Goal: Information Seeking & Learning: Learn about a topic

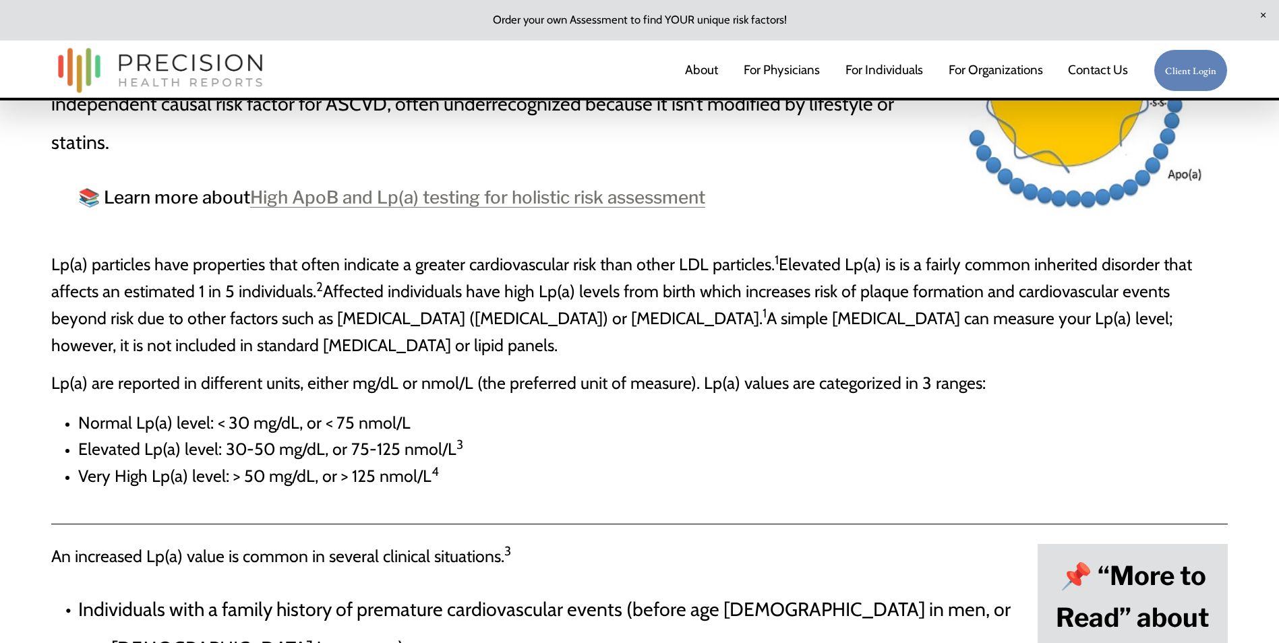
scroll to position [405, 0]
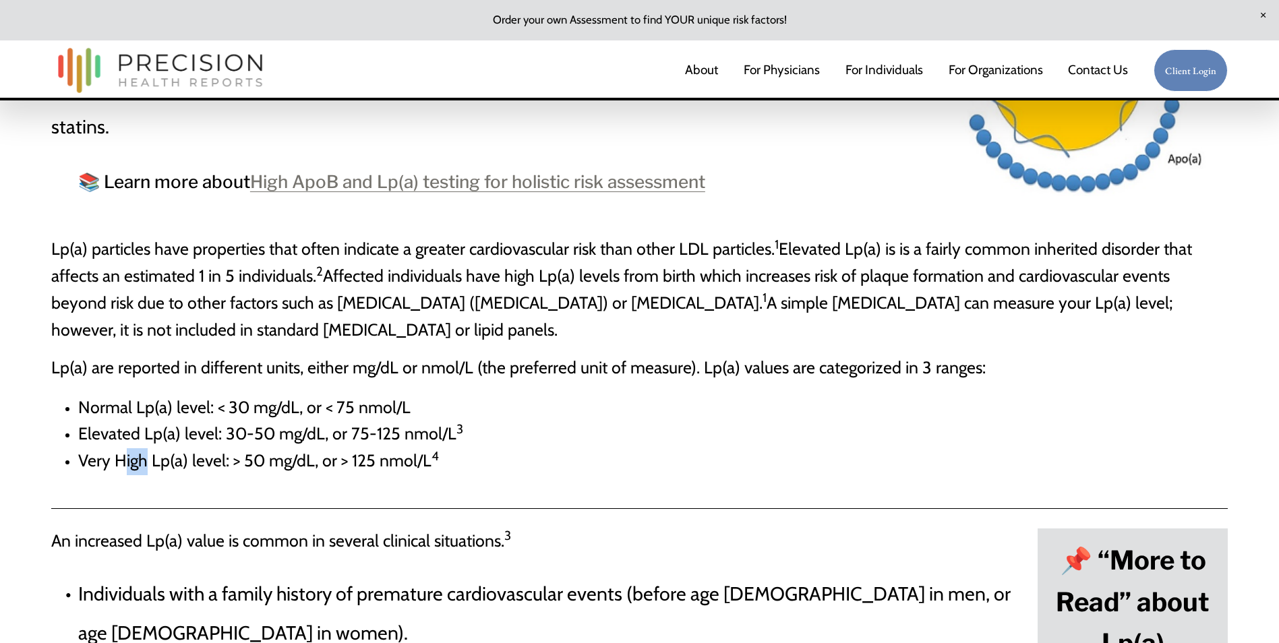
drag, startPoint x: 120, startPoint y: 466, endPoint x: 149, endPoint y: 466, distance: 29.0
click at [149, 466] on span "Very High Lp(a) level: > 50 mg/dL, or > 125 nmol/L 4" at bounding box center [258, 461] width 361 height 20
click at [519, 475] on li "Very High Lp(a) level: > 50 mg/dL, or > 125 nmol/L 4" at bounding box center [653, 461] width 1150 height 27
drag, startPoint x: 169, startPoint y: 434, endPoint x: 211, endPoint y: 434, distance: 41.8
click at [211, 434] on span "Elevated Lp(a) level: 30-50 mg/dL, or 75-125 nmol/L 3" at bounding box center [270, 434] width 385 height 20
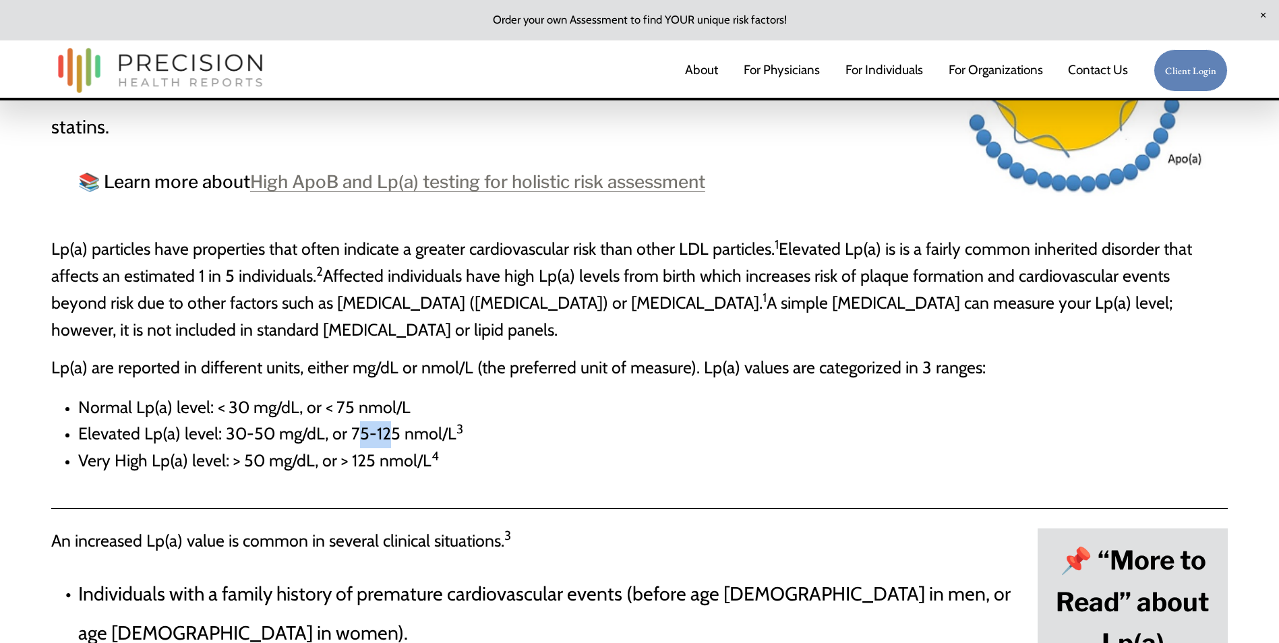
drag, startPoint x: 211, startPoint y: 434, endPoint x: 384, endPoint y: 439, distance: 173.4
click at [384, 439] on span "Elevated Lp(a) level: 30-50 mg/dL, or 75-125 nmol/L 3" at bounding box center [270, 434] width 385 height 20
click at [158, 457] on span "Very High Lp(a) level: > 50 mg/dL, or > 125 nmol/L 4" at bounding box center [258, 461] width 361 height 20
drag, startPoint x: 357, startPoint y: 465, endPoint x: 371, endPoint y: 465, distance: 13.5
click at [371, 465] on span "Very High Lp(a) level: > 50 mg/dL, or > 125 nmol/L 4" at bounding box center [258, 461] width 361 height 20
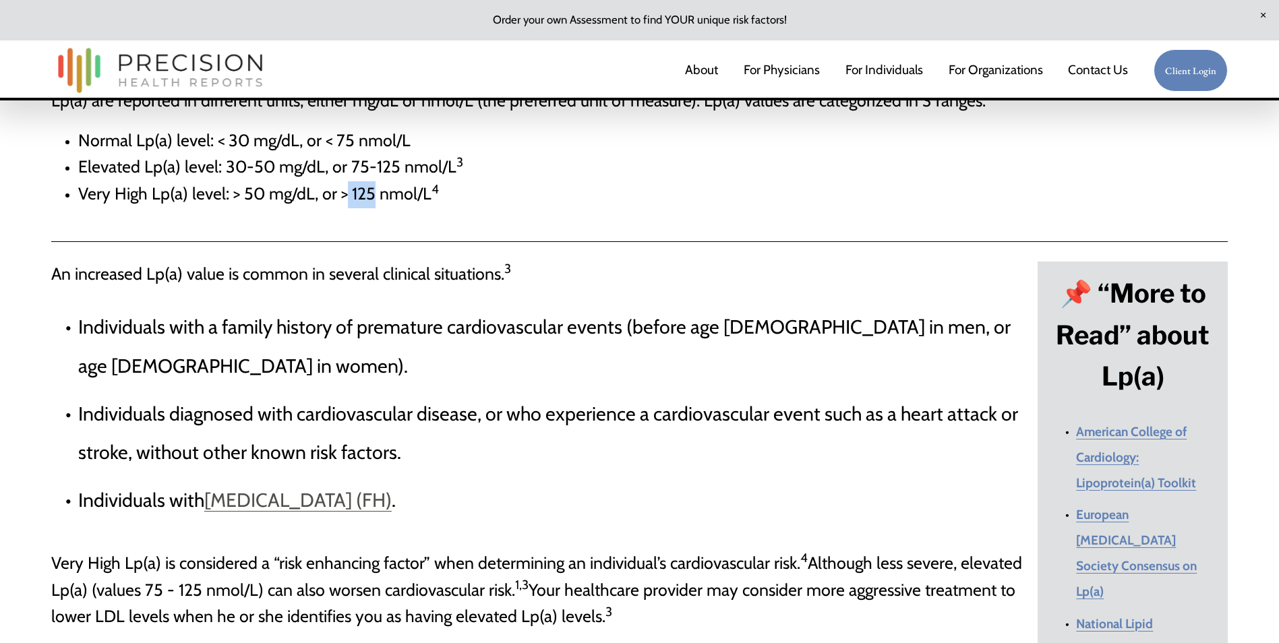
scroll to position [674, 0]
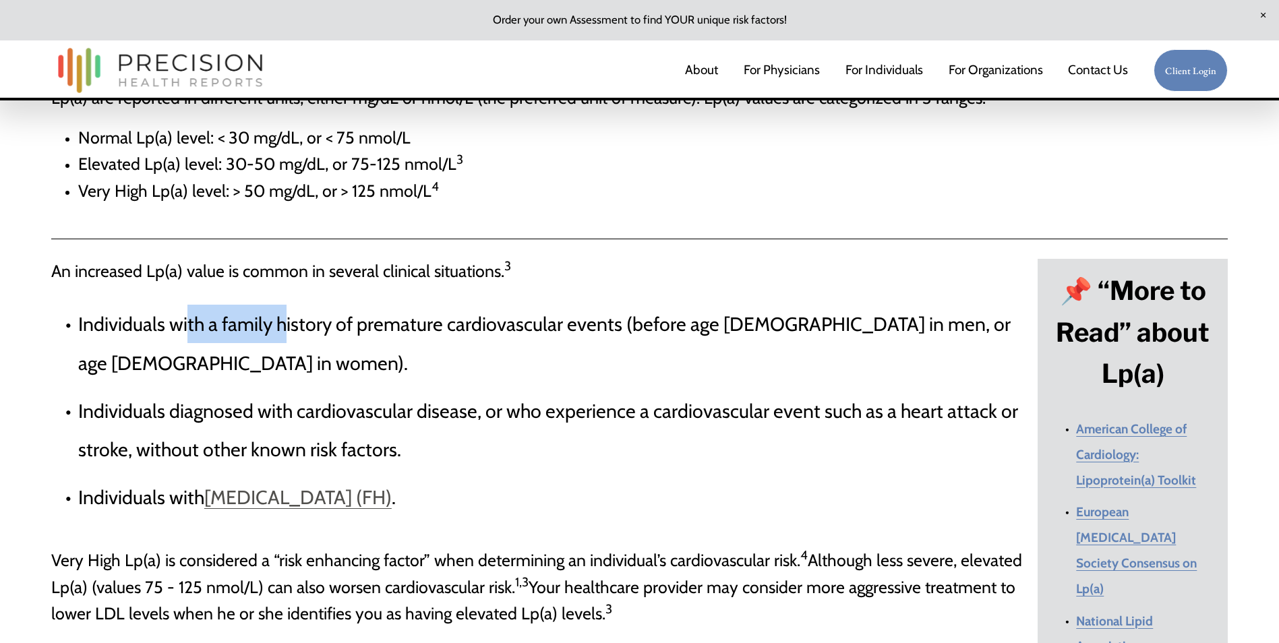
drag, startPoint x: 187, startPoint y: 330, endPoint x: 287, endPoint y: 330, distance: 99.8
click at [286, 330] on p "Individuals with a family history of premature cardiovascular events (before ag…" at bounding box center [554, 343] width 953 height 77
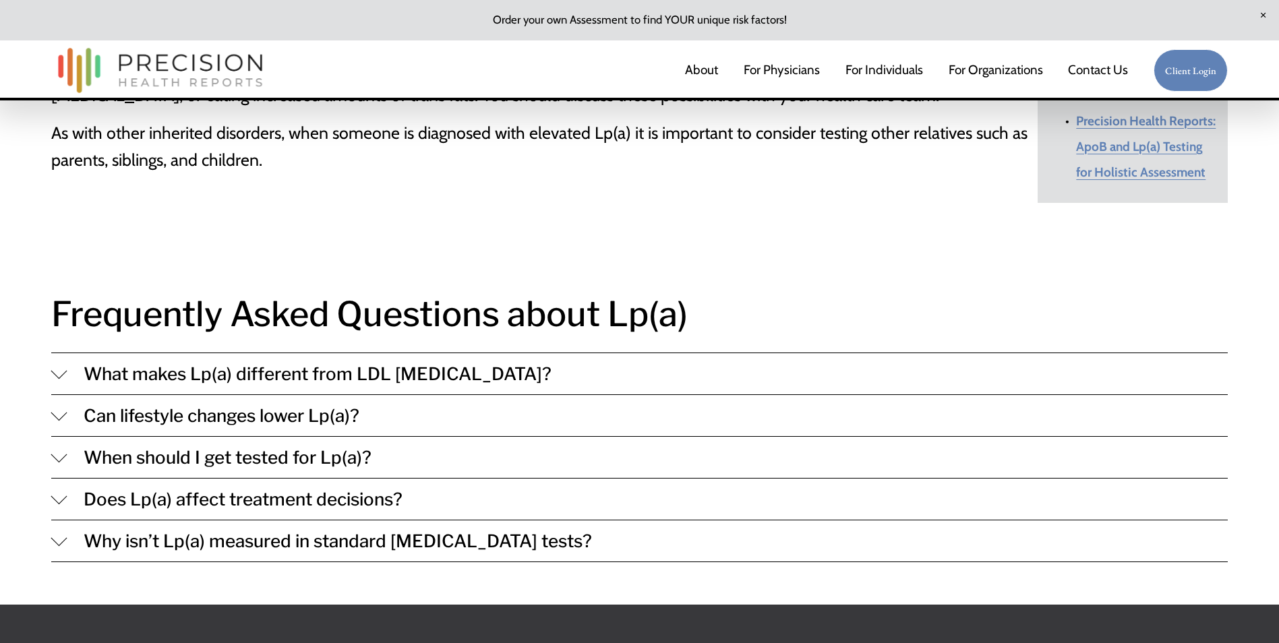
scroll to position [1281, 0]
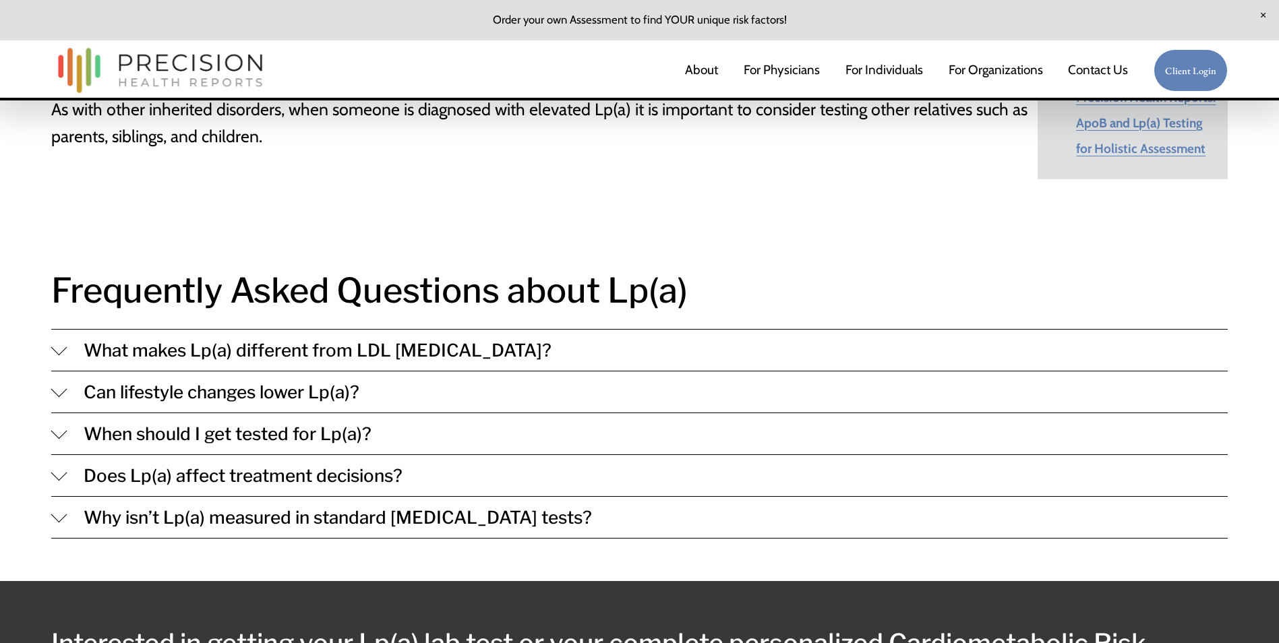
click at [294, 382] on span "Can lifestyle changes lower Lp(a)?" at bounding box center [647, 392] width 1161 height 21
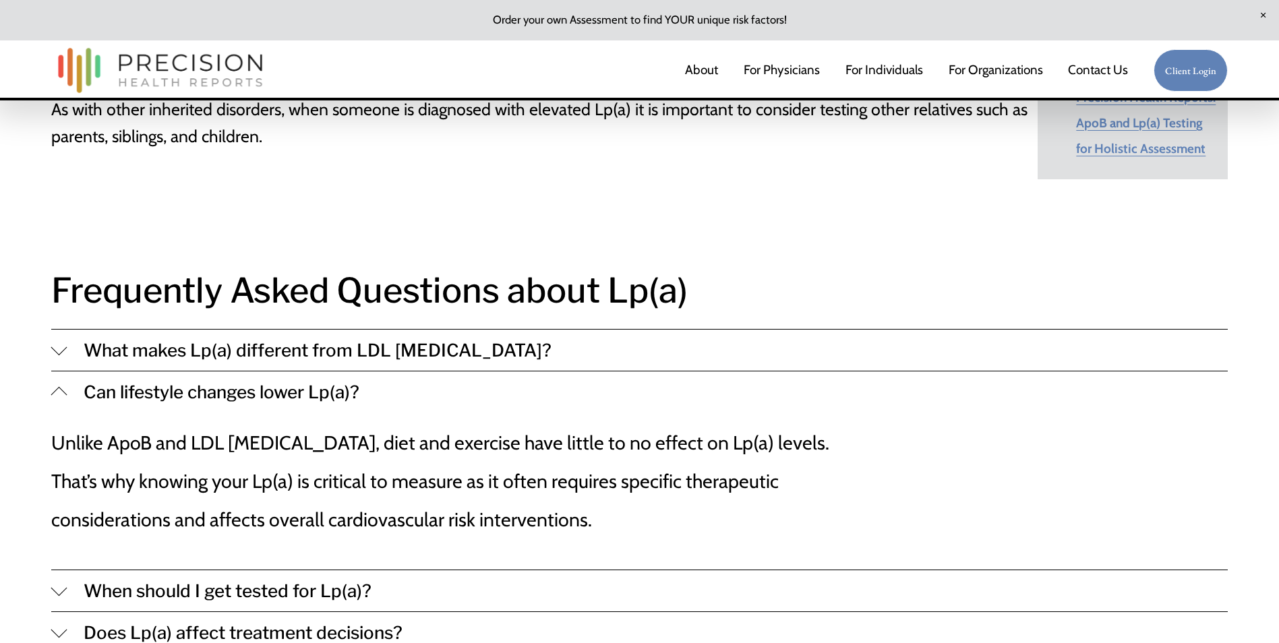
click at [270, 382] on span "Can lifestyle changes lower Lp(a)?" at bounding box center [647, 392] width 1161 height 21
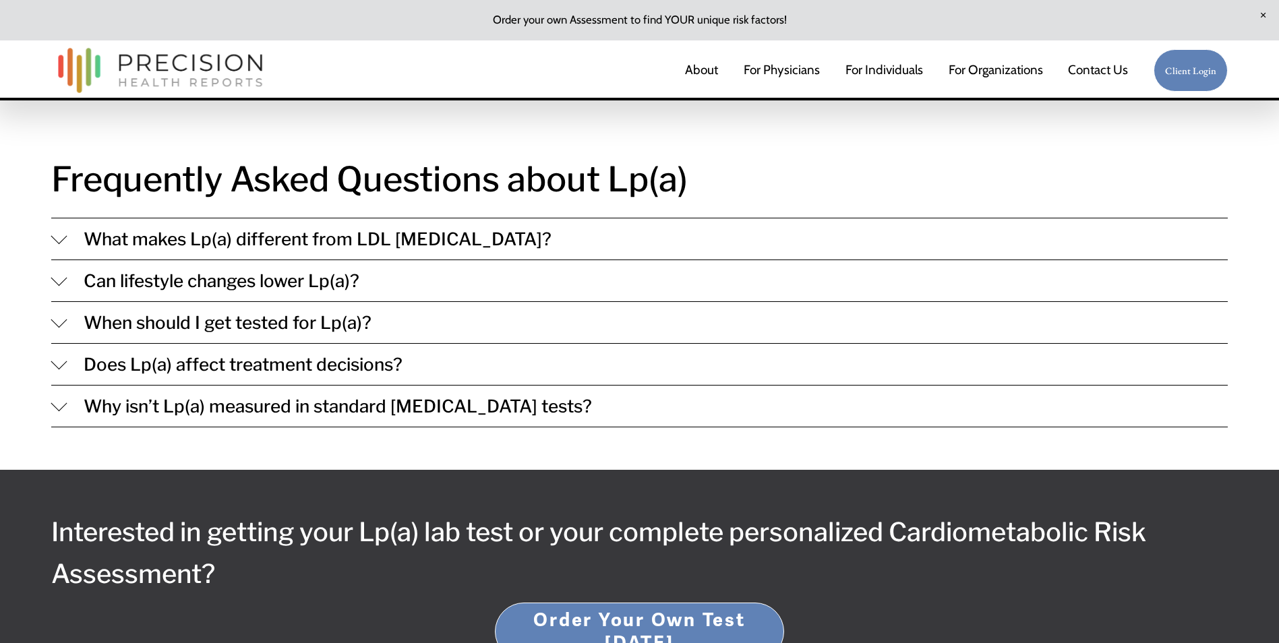
scroll to position [1416, 0]
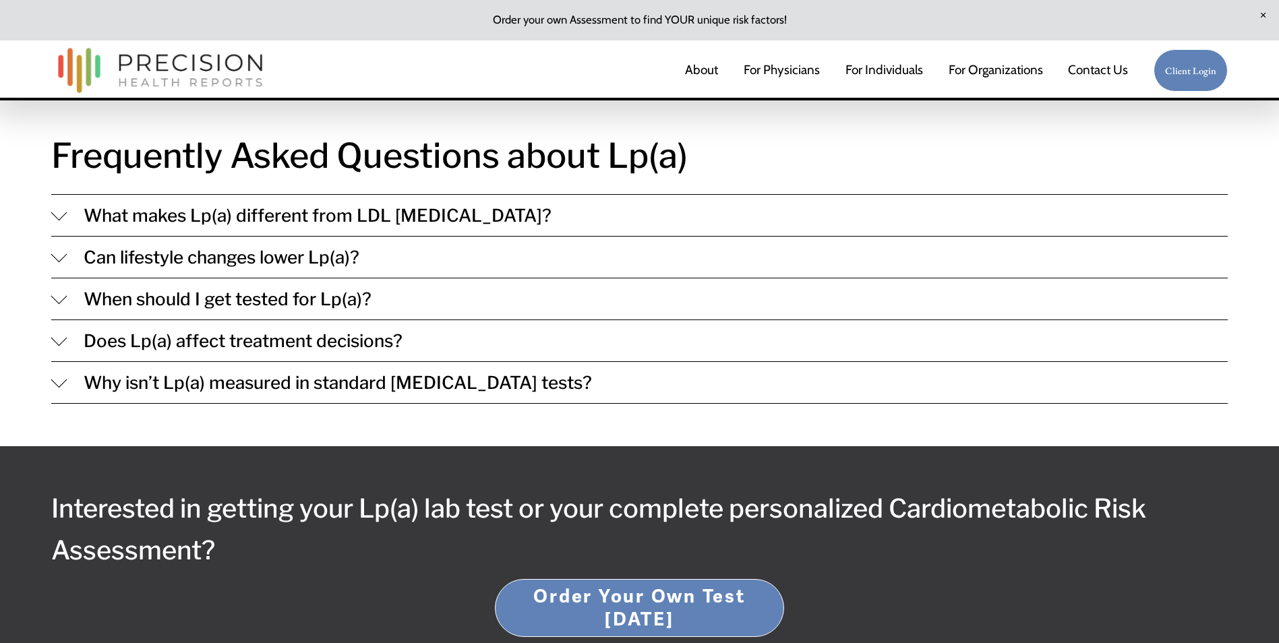
click at [293, 372] on span "Why isn’t Lp(a) measured in standard [MEDICAL_DATA] tests?" at bounding box center [647, 382] width 1161 height 21
